Goal: Task Accomplishment & Management: Manage account settings

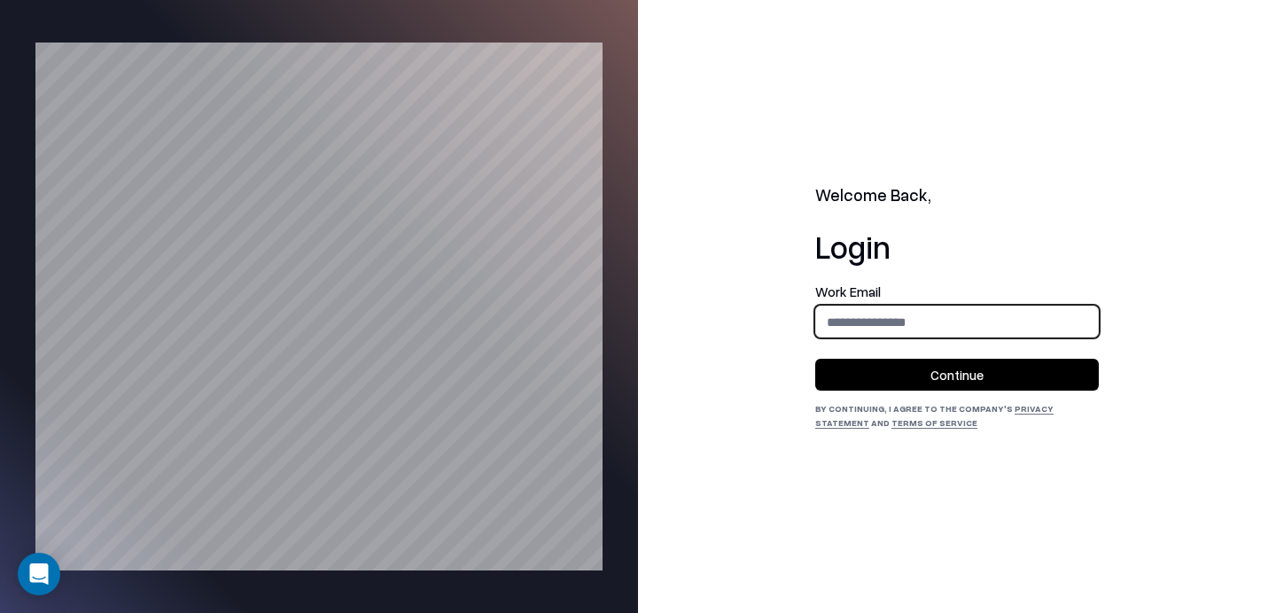
click at [891, 313] on input "email" at bounding box center [957, 322] width 282 height 33
type input "**********"
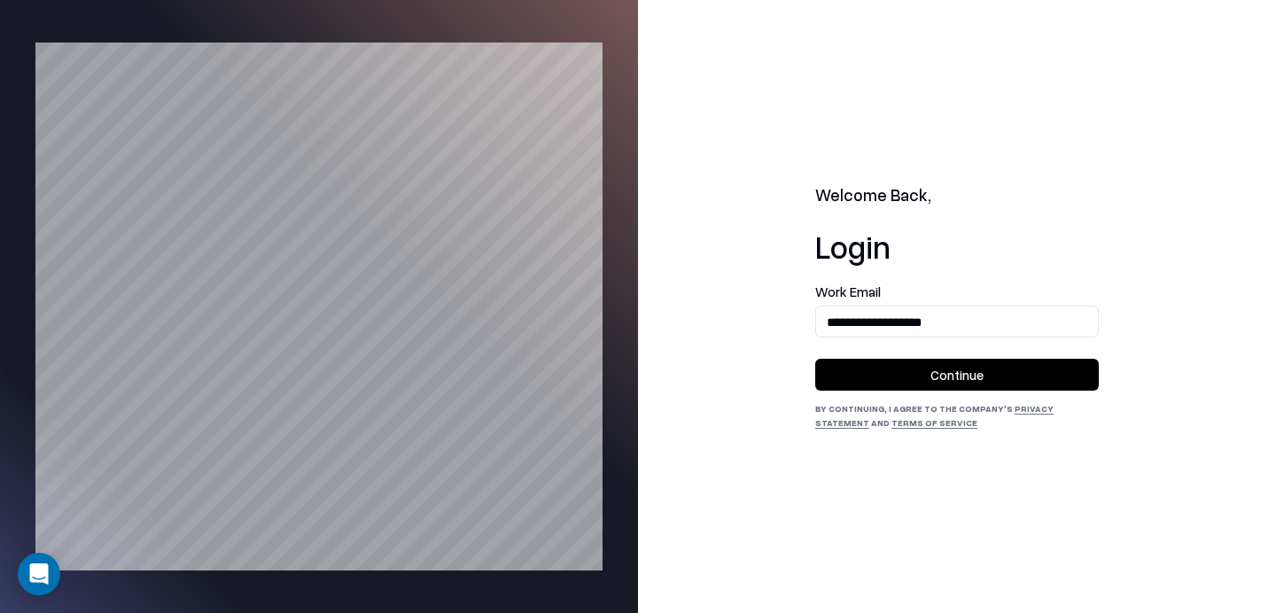
click at [911, 372] on button "Continue" at bounding box center [957, 375] width 284 height 32
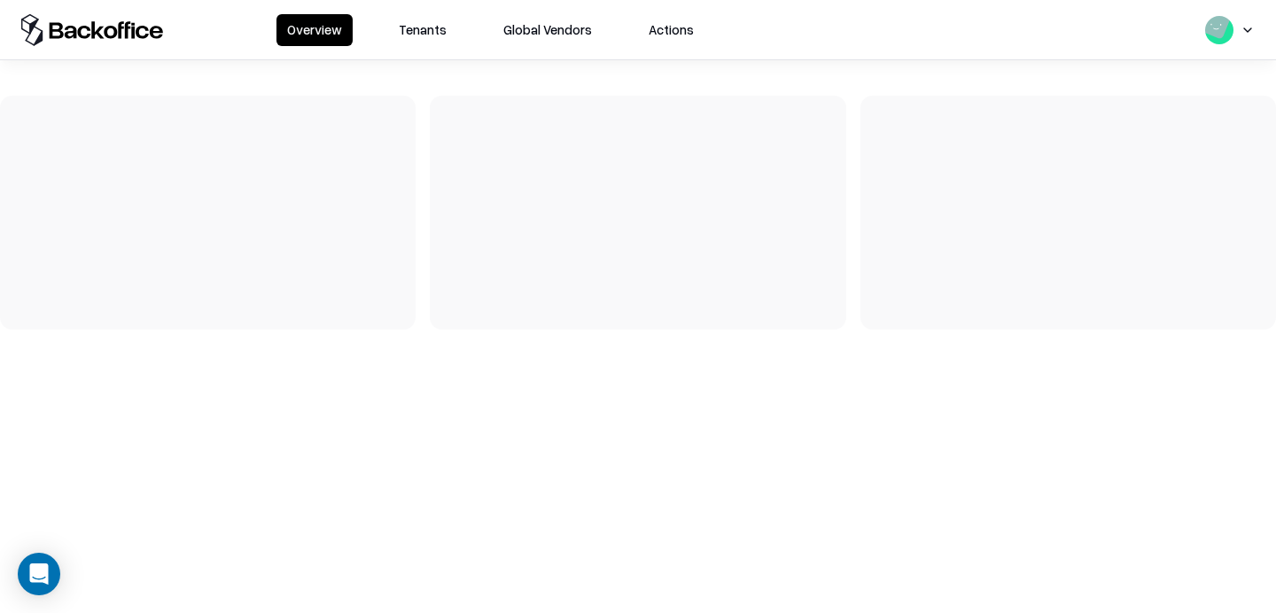
click at [413, 34] on button "Tenants" at bounding box center [422, 30] width 69 height 32
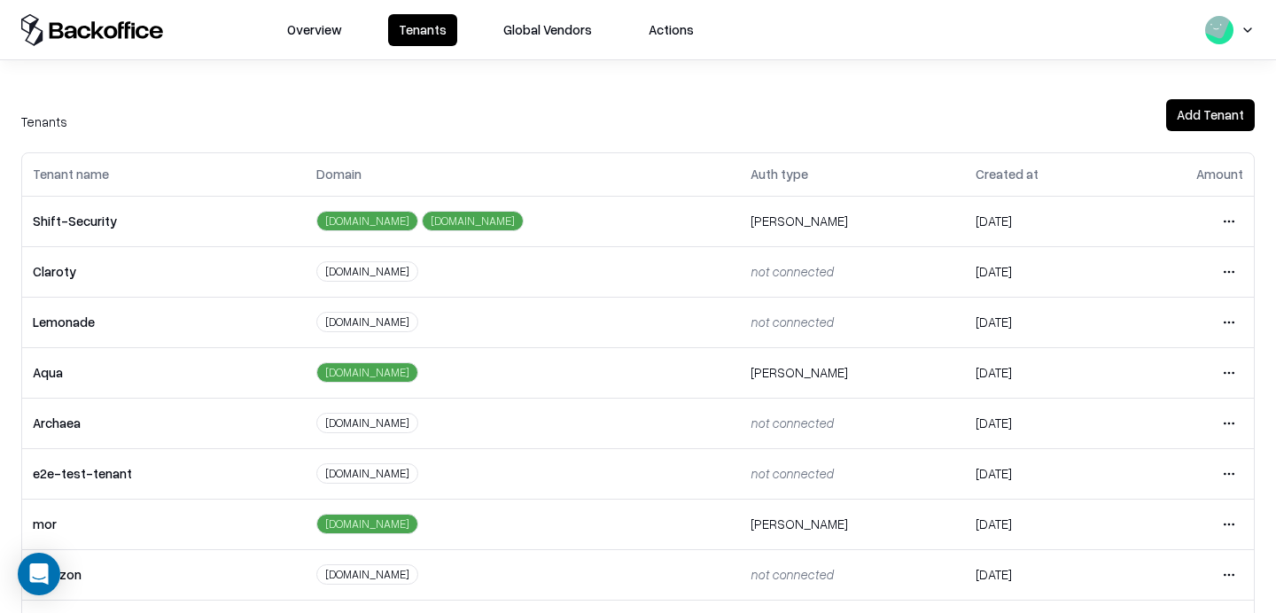
click at [1222, 468] on html "Overview Tenants Global Vendors Actions Tenants Add Tenant Tenant name Domain A…" at bounding box center [638, 306] width 1276 height 613
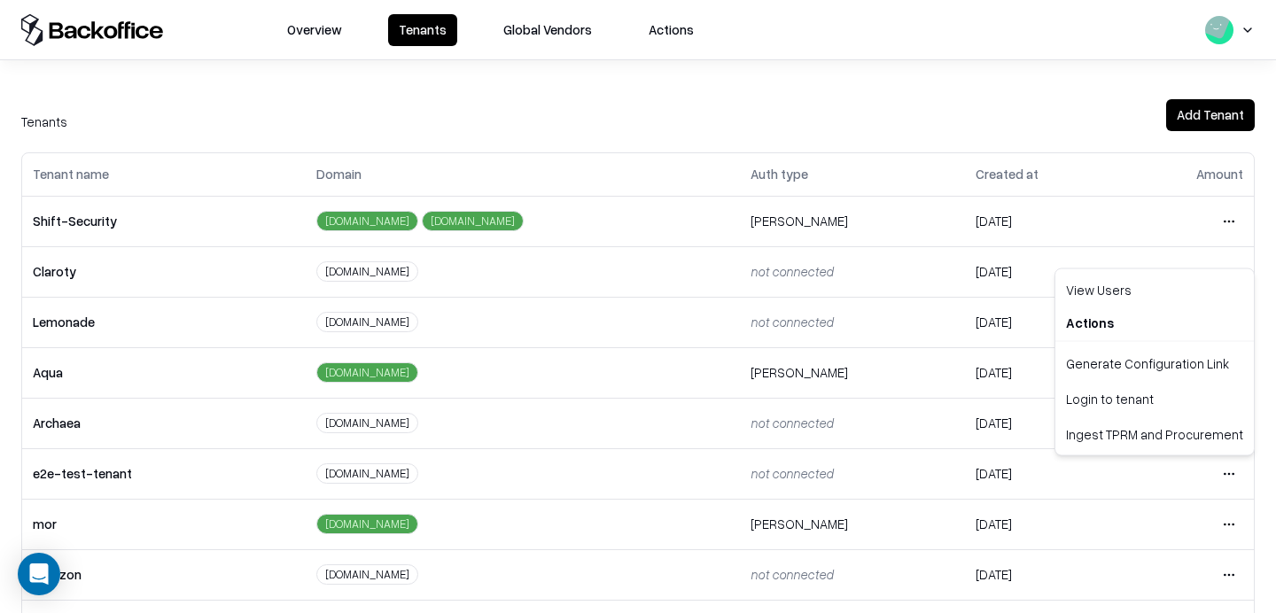
click at [768, 467] on html "Overview Tenants Global Vendors Actions Tenants Add Tenant Tenant name Domain A…" at bounding box center [638, 306] width 1276 height 613
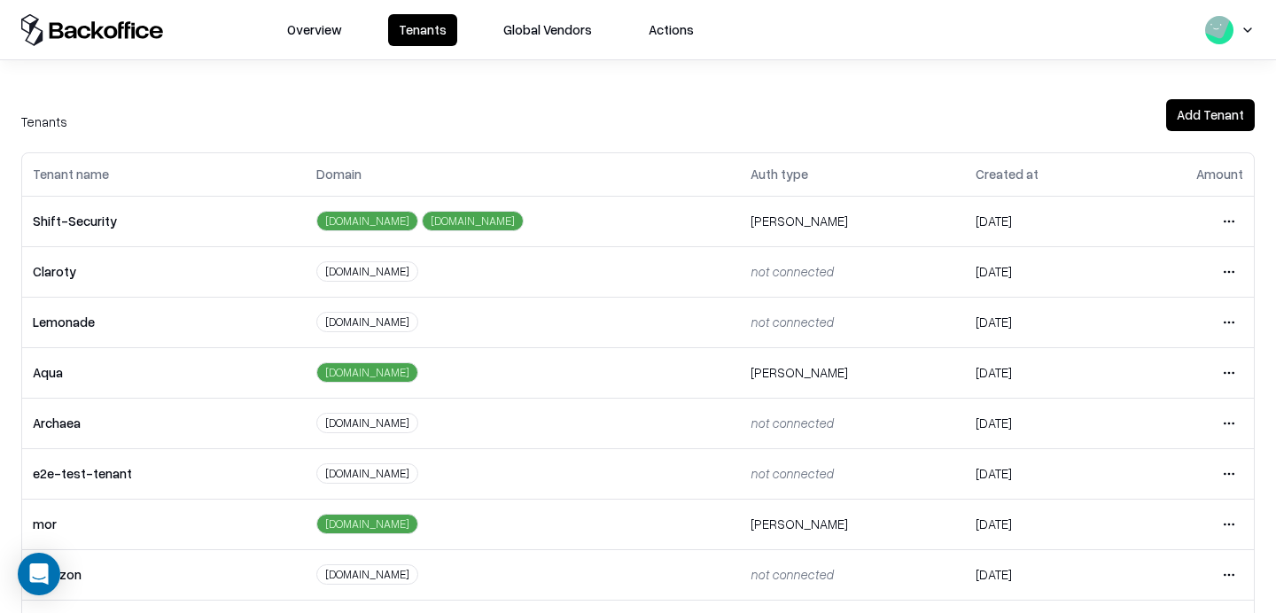
click at [1225, 478] on html "Overview Tenants Global Vendors Actions Tenants Add Tenant Tenant name Domain A…" at bounding box center [638, 306] width 1276 height 613
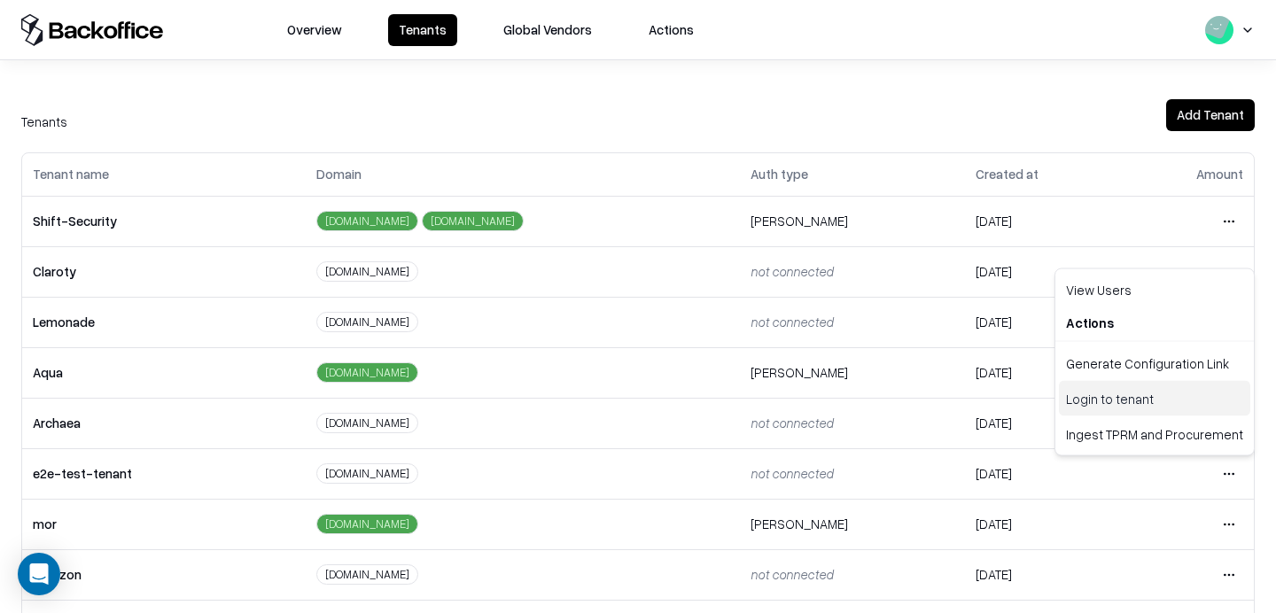
click at [1113, 411] on div "Login to tenant" at bounding box center [1154, 398] width 191 height 35
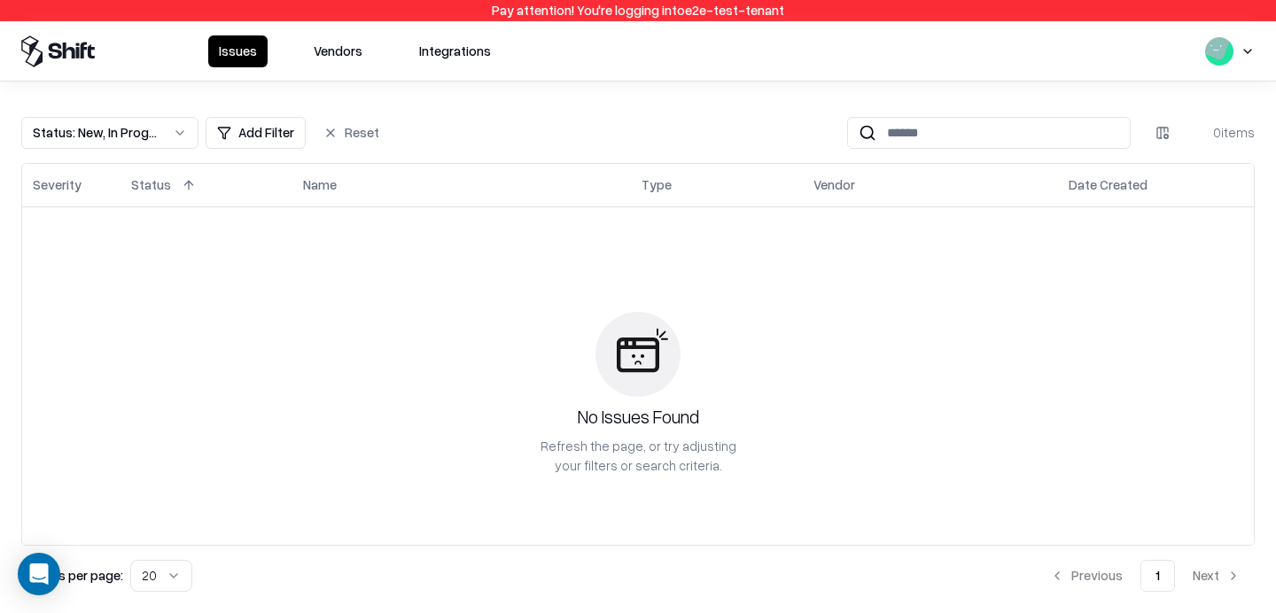
click at [336, 54] on button "Vendors" at bounding box center [338, 51] width 70 height 32
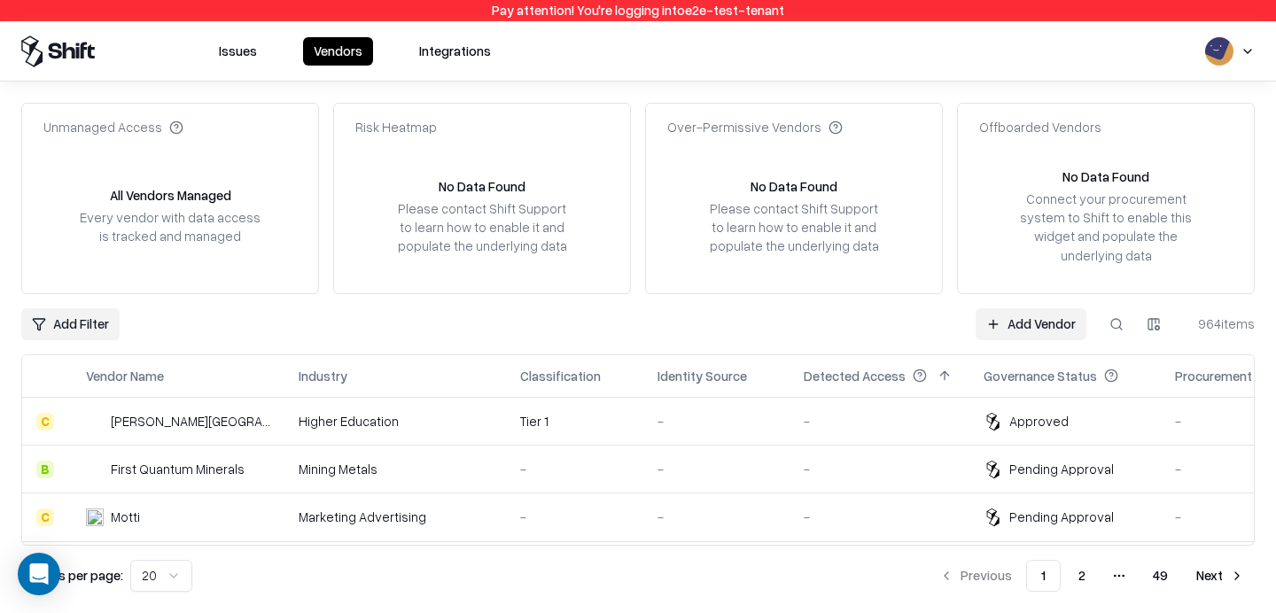
click at [1108, 330] on button at bounding box center [1116, 324] width 32 height 32
type input "*"
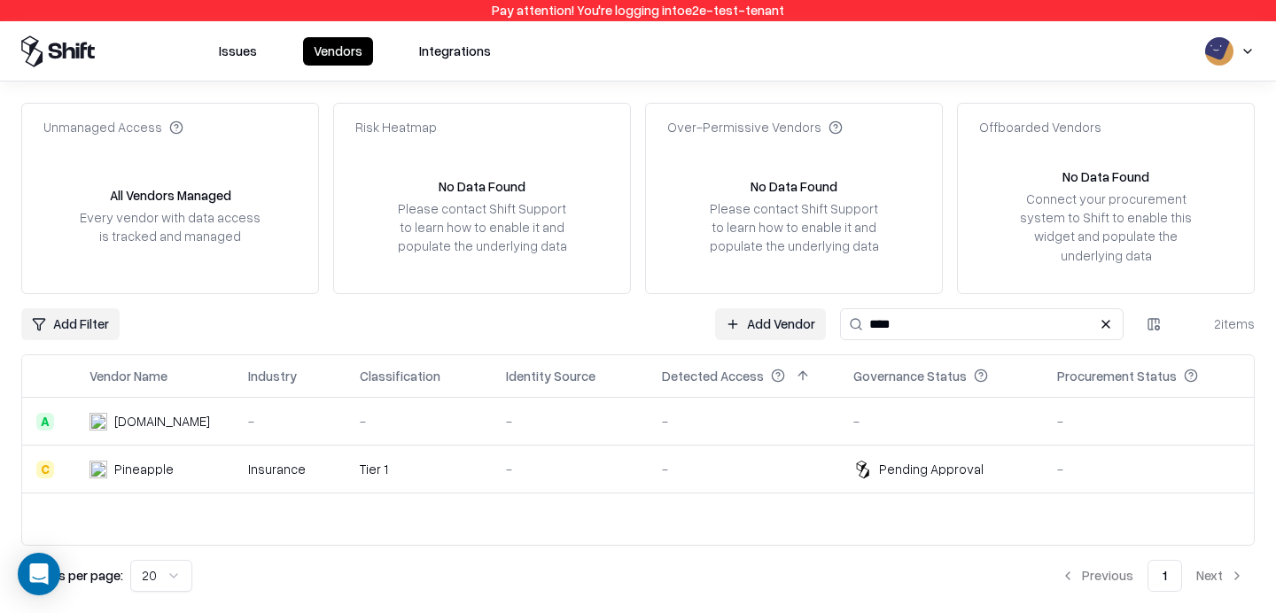
type input "****"
click at [472, 470] on div "Tier 1" at bounding box center [419, 469] width 118 height 19
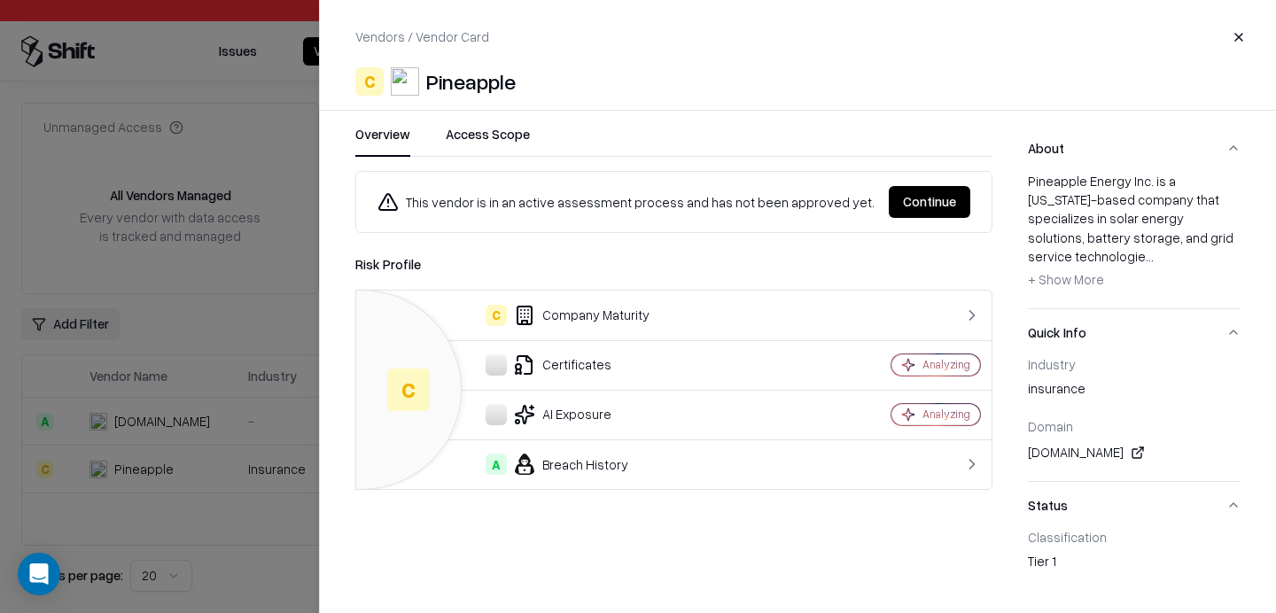
click at [916, 193] on button "Continue" at bounding box center [930, 202] width 82 height 32
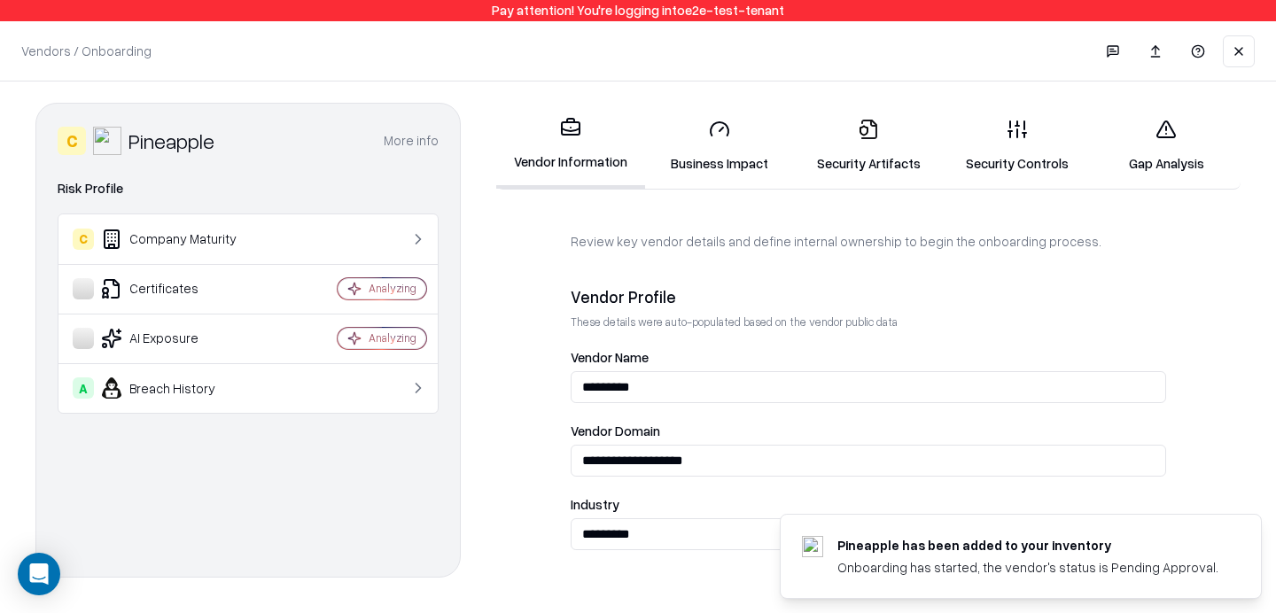
click at [1035, 152] on link "Security Controls" at bounding box center [1017, 146] width 149 height 82
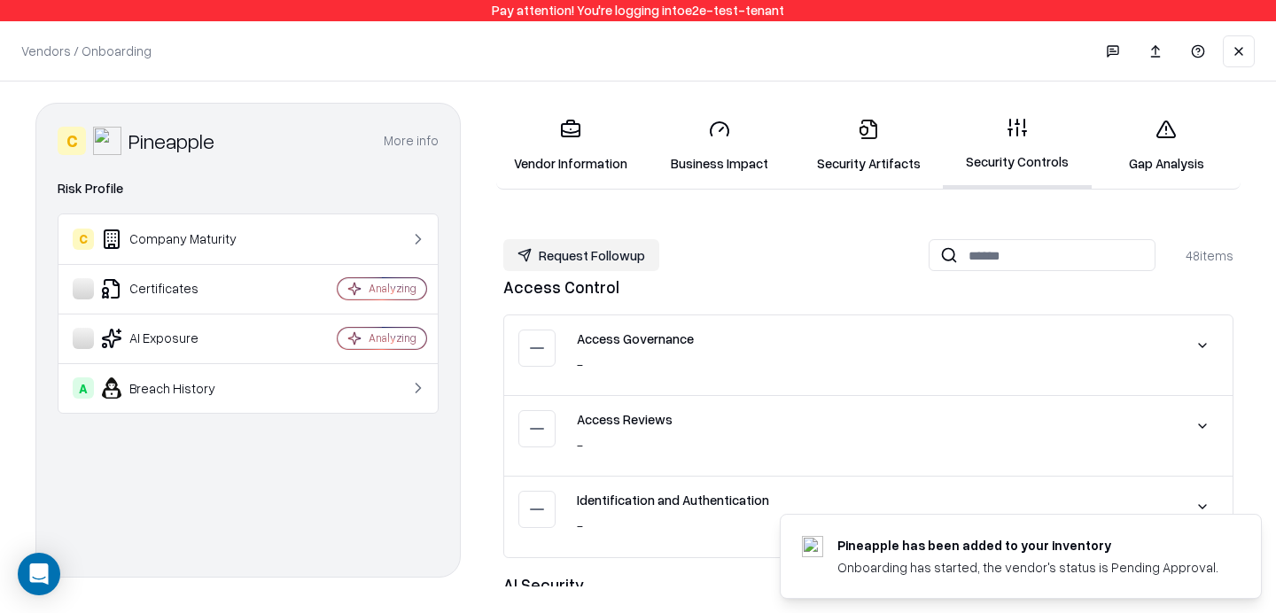
click at [1207, 144] on link "Gap Analysis" at bounding box center [1166, 146] width 149 height 82
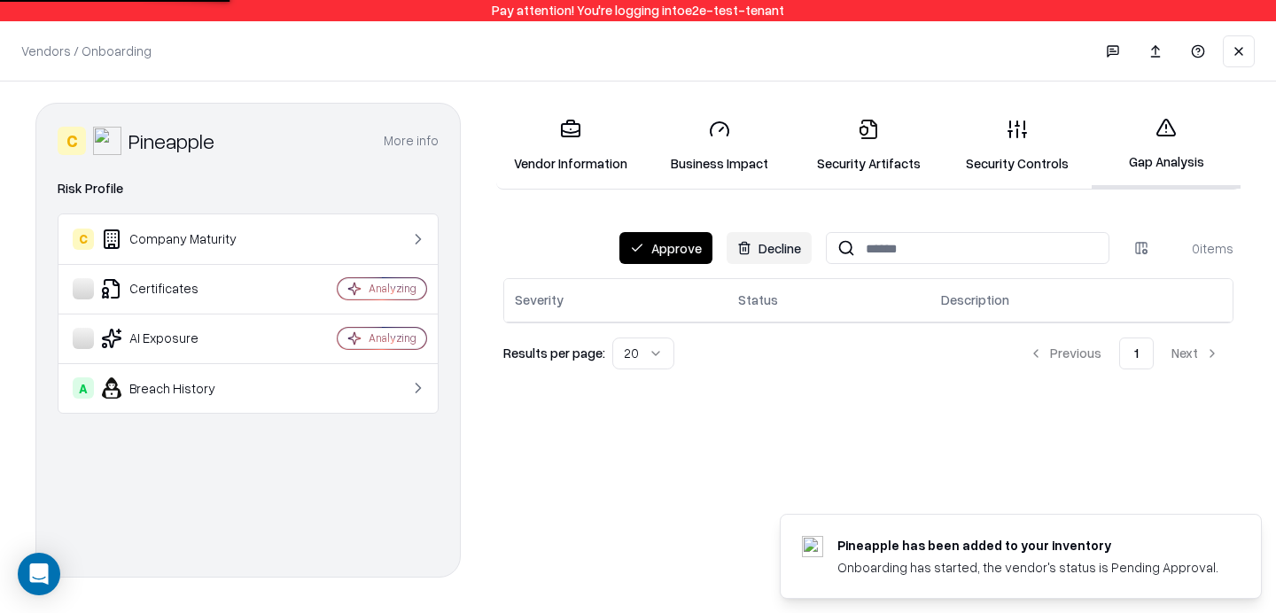
click at [674, 245] on button "Approve" at bounding box center [665, 248] width 93 height 32
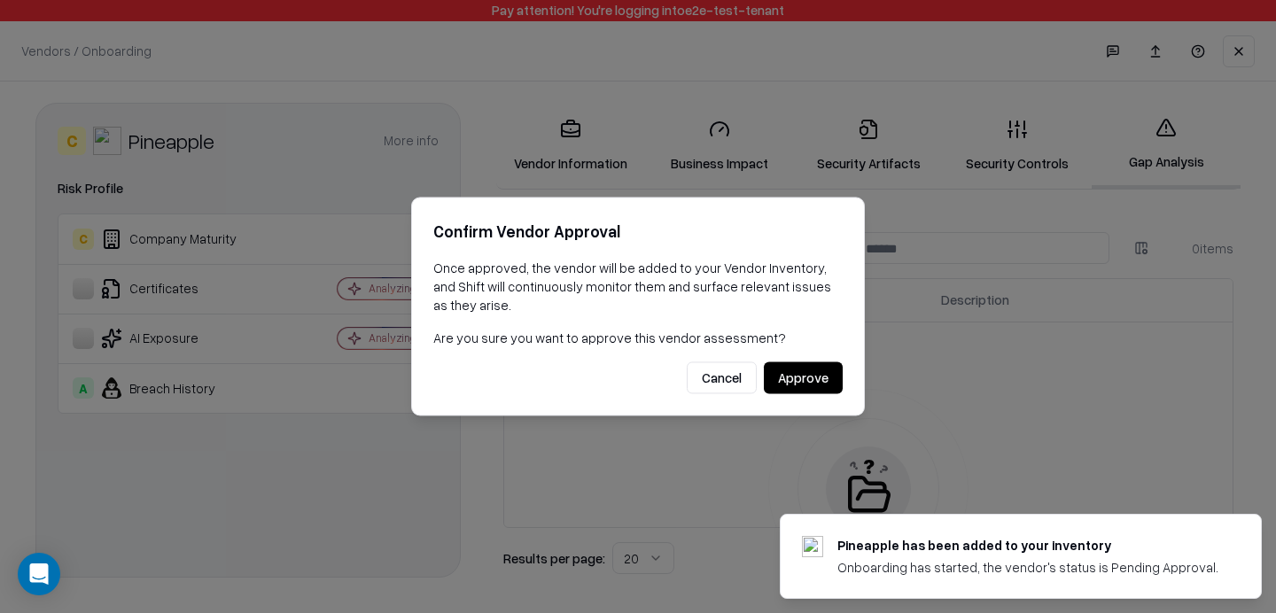
click at [809, 393] on button "Approve" at bounding box center [803, 378] width 79 height 32
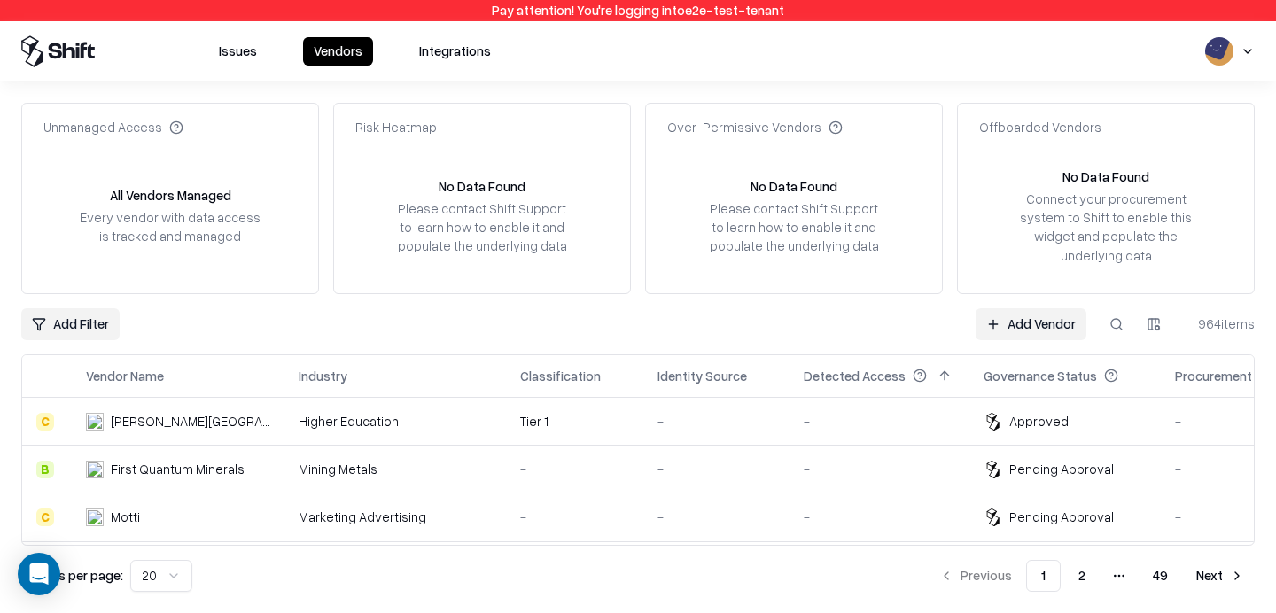
click at [1108, 316] on button at bounding box center [1116, 324] width 32 height 32
click at [694, 307] on div "Unmanaged Access All Vendors Managed Every vendor with data access is tracked a…" at bounding box center [637, 347] width 1233 height 489
click at [1120, 315] on button at bounding box center [1116, 324] width 32 height 32
click at [599, 314] on div "Add Filter Add Vendor 964 items" at bounding box center [637, 324] width 1233 height 32
click at [1120, 317] on button at bounding box center [1116, 324] width 32 height 32
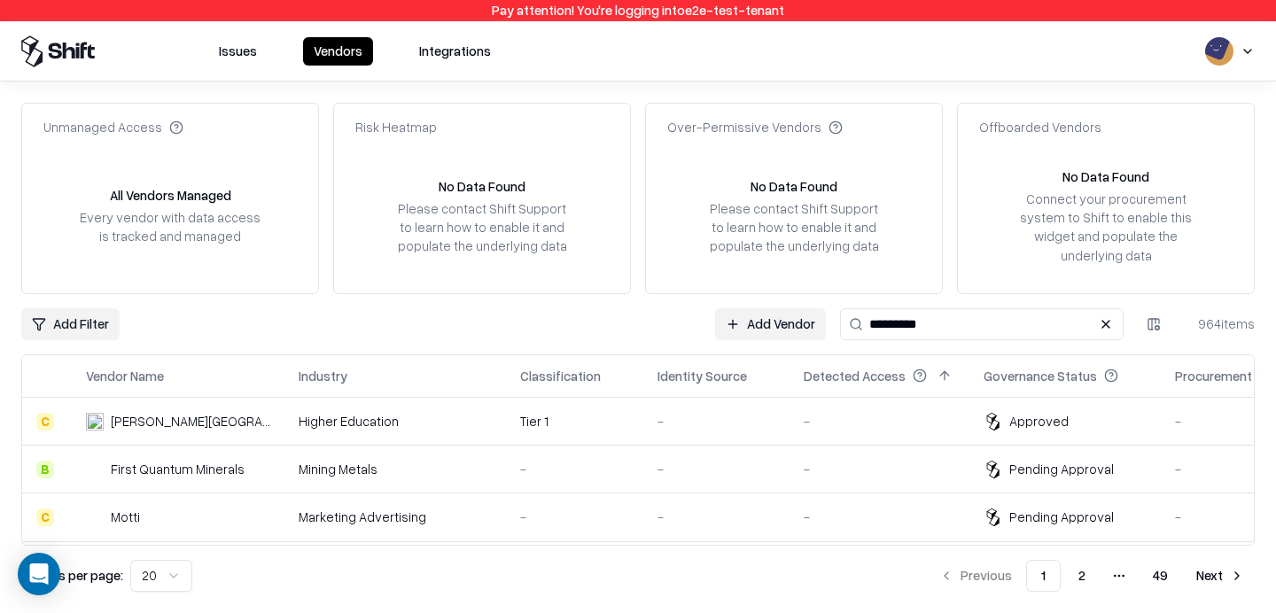
type input "*********"
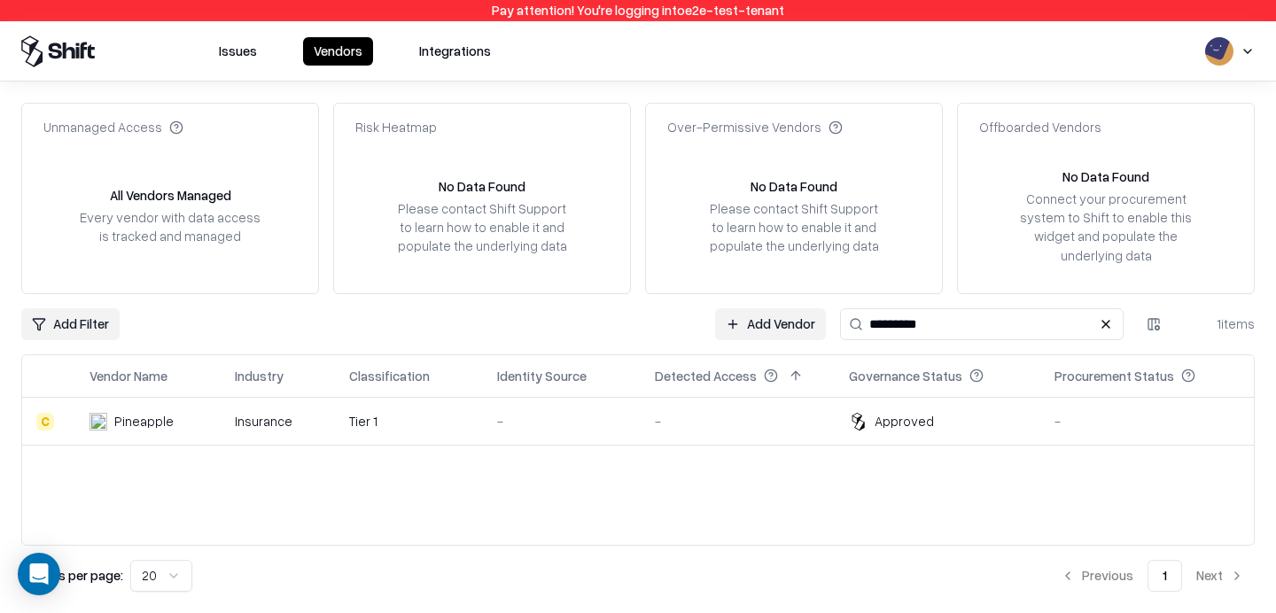
click at [691, 425] on div "-" at bounding box center [738, 421] width 166 height 19
